Goal: Task Accomplishment & Management: Use online tool/utility

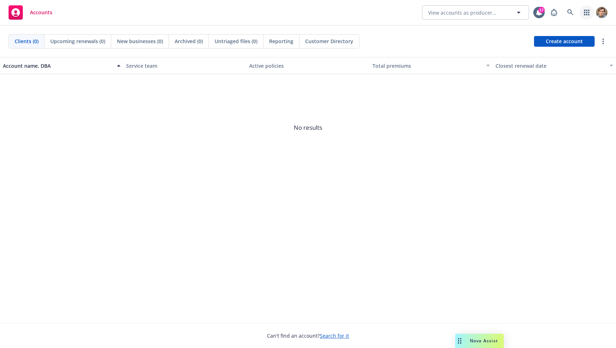
click at [586, 15] on link "button" at bounding box center [586, 12] width 14 height 14
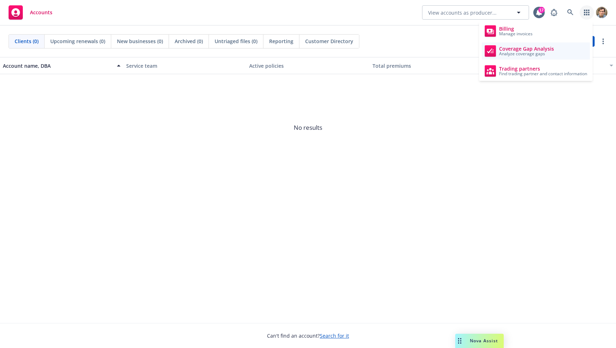
click at [551, 47] on span "Coverage Gap Analysis" at bounding box center [526, 49] width 55 height 6
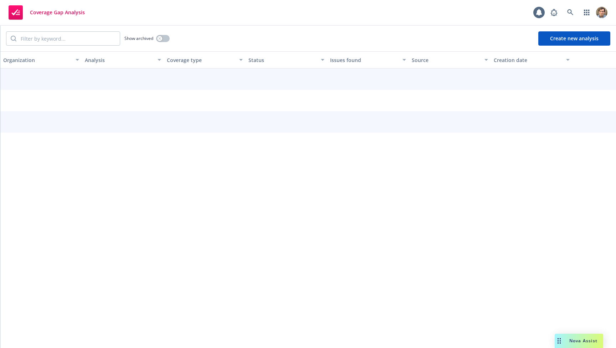
click at [562, 42] on button "Create new analysis" at bounding box center [574, 38] width 72 height 14
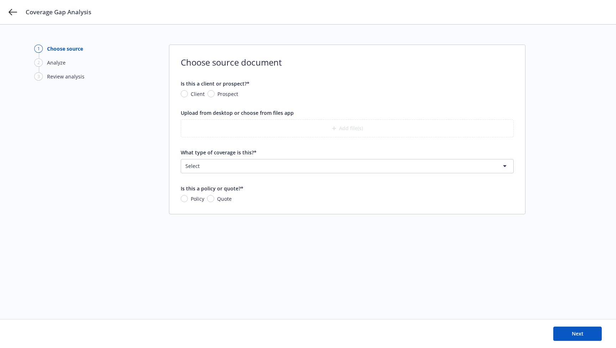
click at [233, 94] on span "Prospect" at bounding box center [227, 93] width 21 height 7
click at [214, 94] on input "Prospect" at bounding box center [210, 93] width 7 height 7
radio input "true"
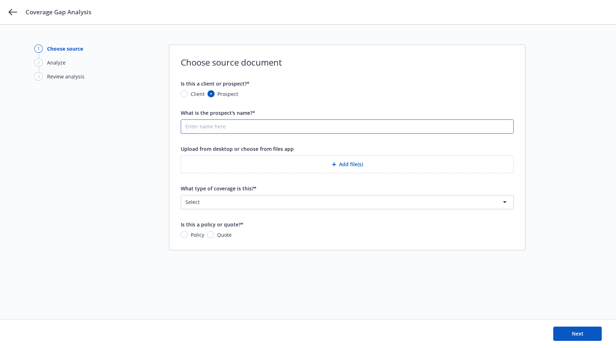
click at [274, 132] on input "What is the prospect's name?*" at bounding box center [347, 127] width 332 height 14
type input "CFC V3"
click at [357, 165] on button "Add file(s)" at bounding box center [347, 164] width 333 height 18
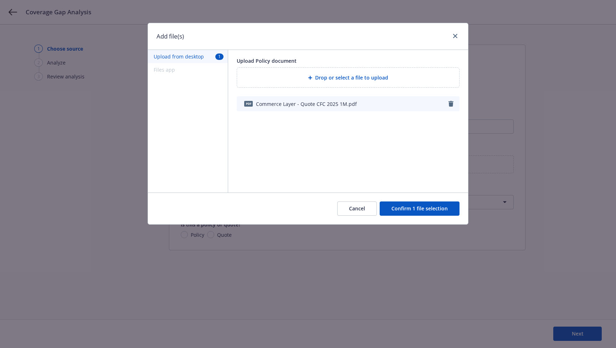
click at [450, 104] on icon "button" at bounding box center [450, 104] width 5 height 6
click at [423, 209] on button "Confirm 1 file selection" at bounding box center [419, 208] width 80 height 14
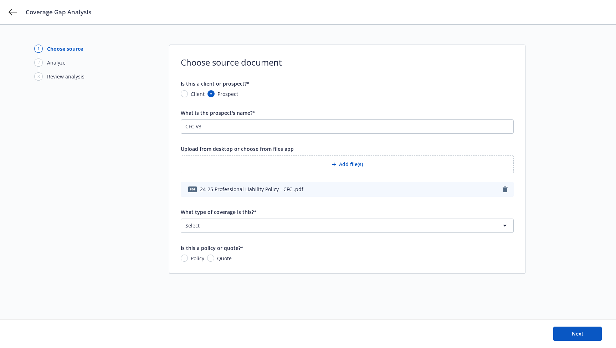
click at [202, 259] on span "Policy" at bounding box center [198, 257] width 14 height 7
click at [188, 259] on input "Policy" at bounding box center [184, 257] width 7 height 7
radio input "true"
click at [572, 334] on span "Next" at bounding box center [577, 333] width 12 height 7
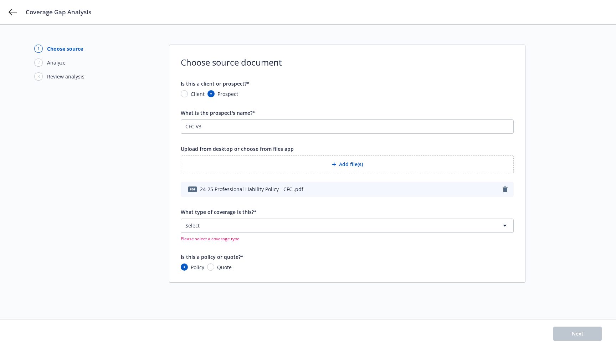
click at [321, 219] on html "Coverage Gap Analysis 1 Choose source 2 Analyze 3 Review analysis Choose source…" at bounding box center [308, 174] width 616 height 348
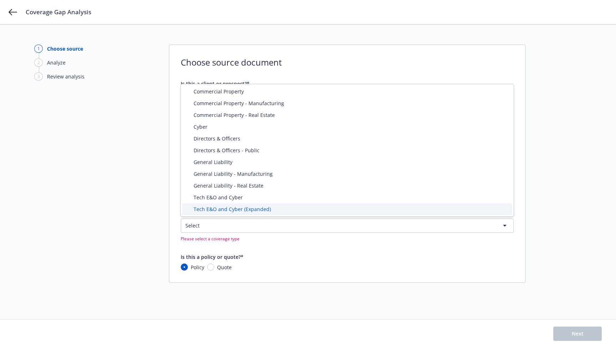
select select "ERRORS_AND_OMISSIONS_CYBER_EXPANDED"
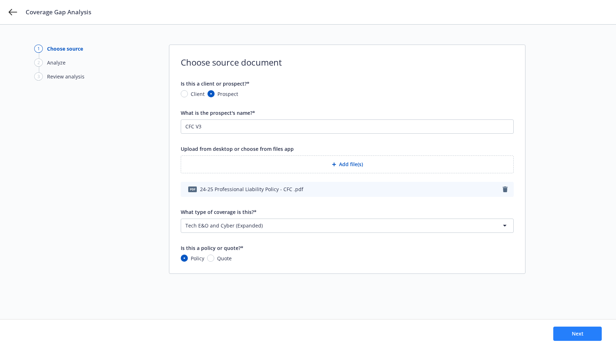
click at [562, 334] on button "Next" at bounding box center [577, 333] width 48 height 14
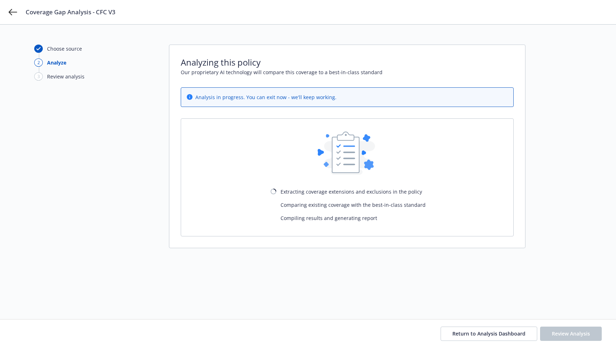
click at [6, 12] on div "Coverage Gap Analysis - CFC V3" at bounding box center [308, 12] width 616 height 24
click at [9, 11] on icon at bounding box center [13, 12] width 9 height 9
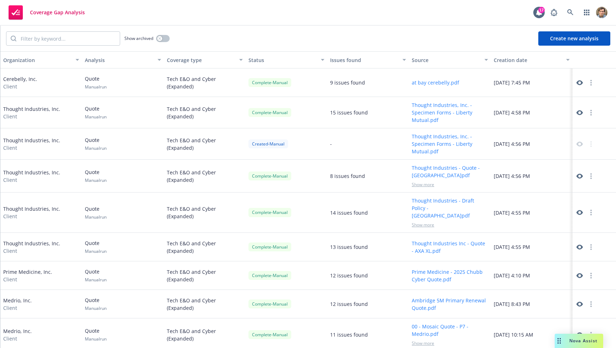
click at [586, 36] on button "Create new analysis" at bounding box center [574, 38] width 72 height 14
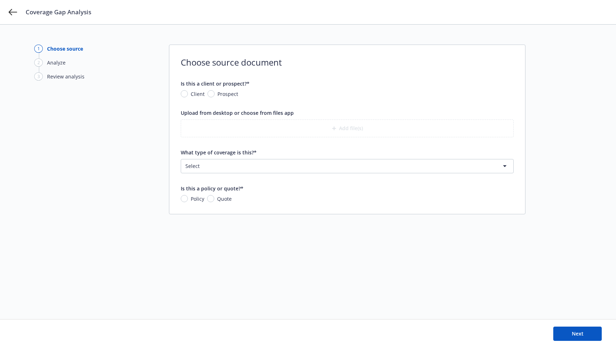
click at [223, 94] on span "Prospect" at bounding box center [227, 93] width 21 height 7
click at [214, 94] on input "Prospect" at bounding box center [210, 93] width 7 height 7
radio input "true"
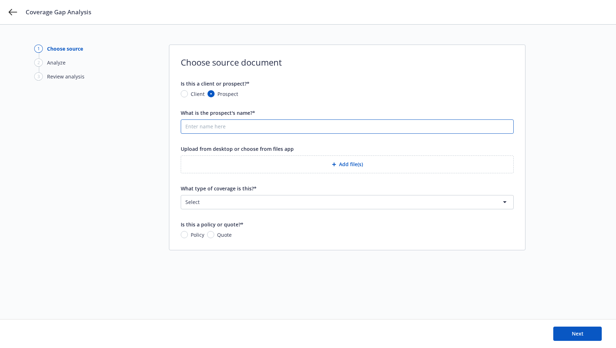
click at [255, 129] on input "What is the prospect's name?*" at bounding box center [347, 127] width 332 height 14
type input "CFC V4"
click at [352, 164] on button "Add file(s)" at bounding box center [347, 164] width 333 height 18
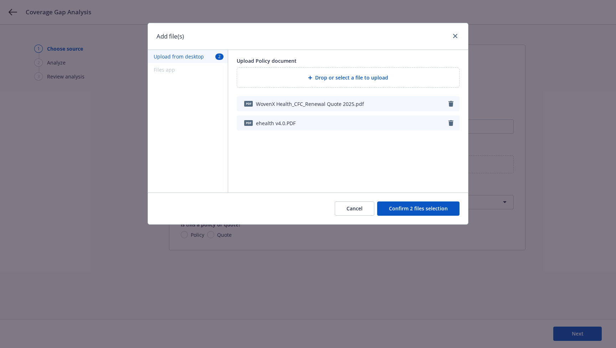
click at [421, 208] on button "Confirm 2 files selection" at bounding box center [418, 208] width 82 height 14
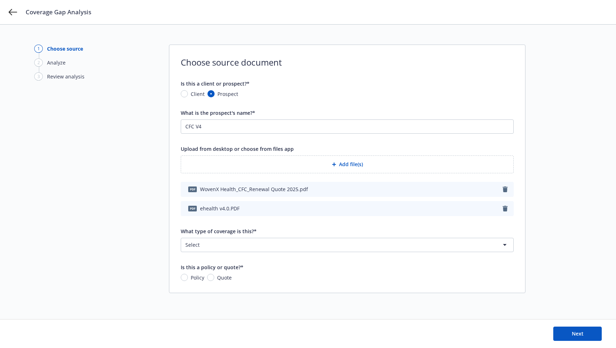
click at [213, 277] on input "Quote" at bounding box center [210, 277] width 7 height 7
radio input "true"
click at [227, 244] on html "Coverage Gap Analysis 1 Choose source 2 Analyze 3 Review analysis Choose source…" at bounding box center [308, 174] width 616 height 348
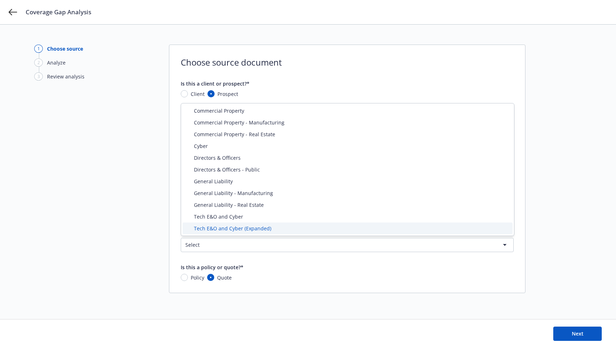
select select "ERRORS_AND_OMISSIONS_CYBER_EXPANDED"
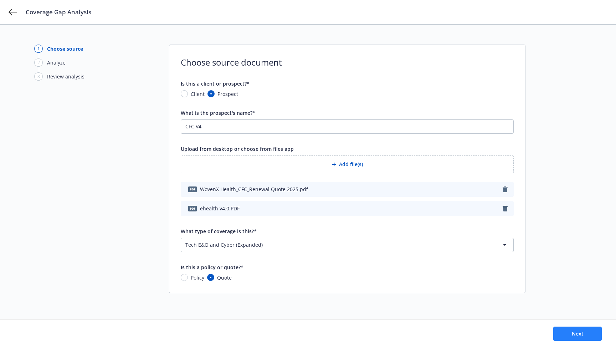
click at [581, 328] on button "Next" at bounding box center [577, 333] width 48 height 14
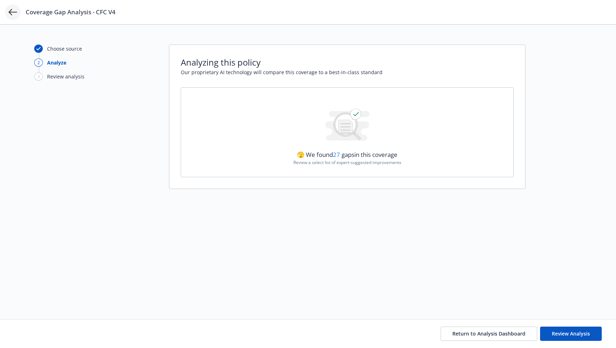
click at [10, 13] on icon at bounding box center [13, 12] width 9 height 6
